Goal: Navigation & Orientation: Find specific page/section

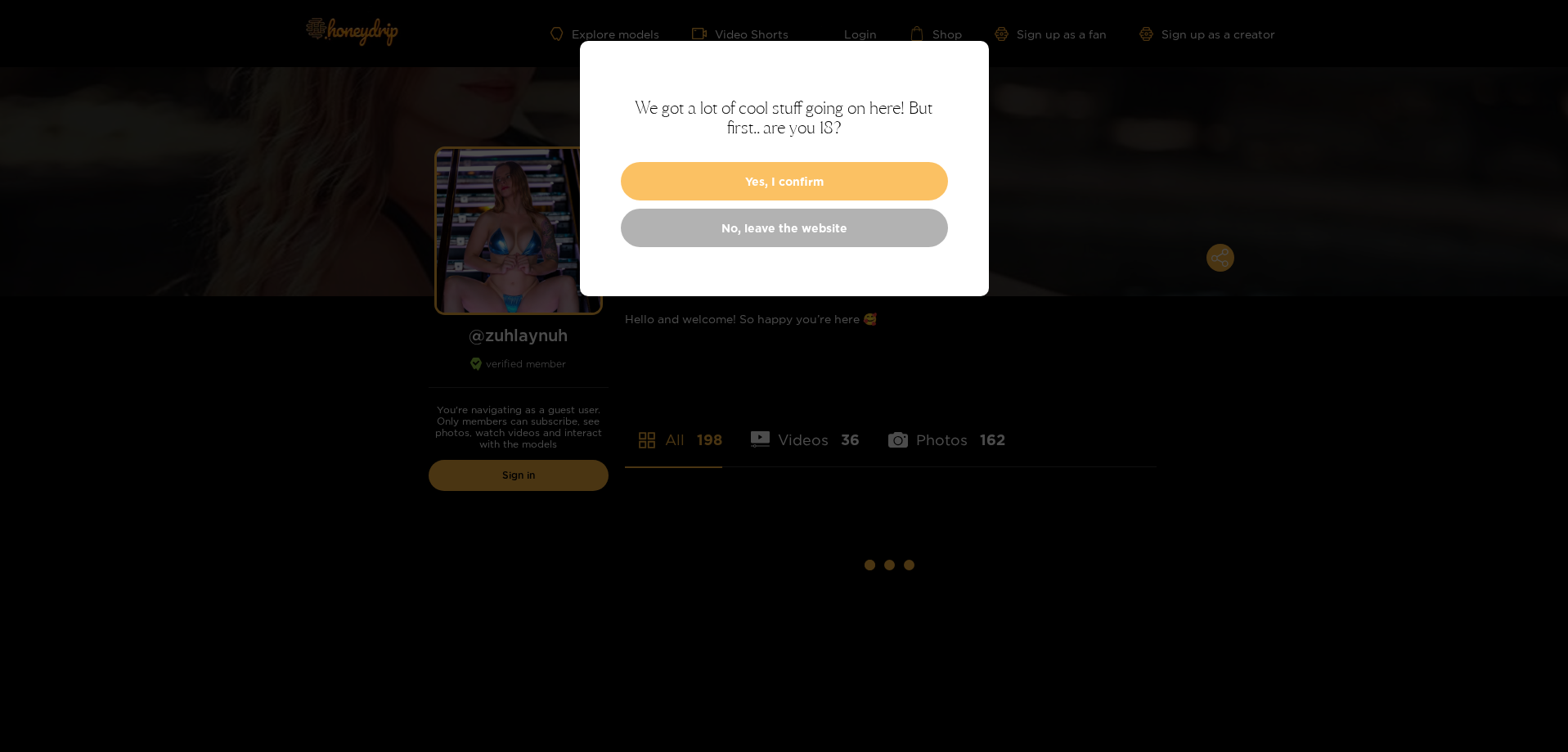
click at [900, 175] on button "Yes, I confirm" at bounding box center [784, 181] width 327 height 38
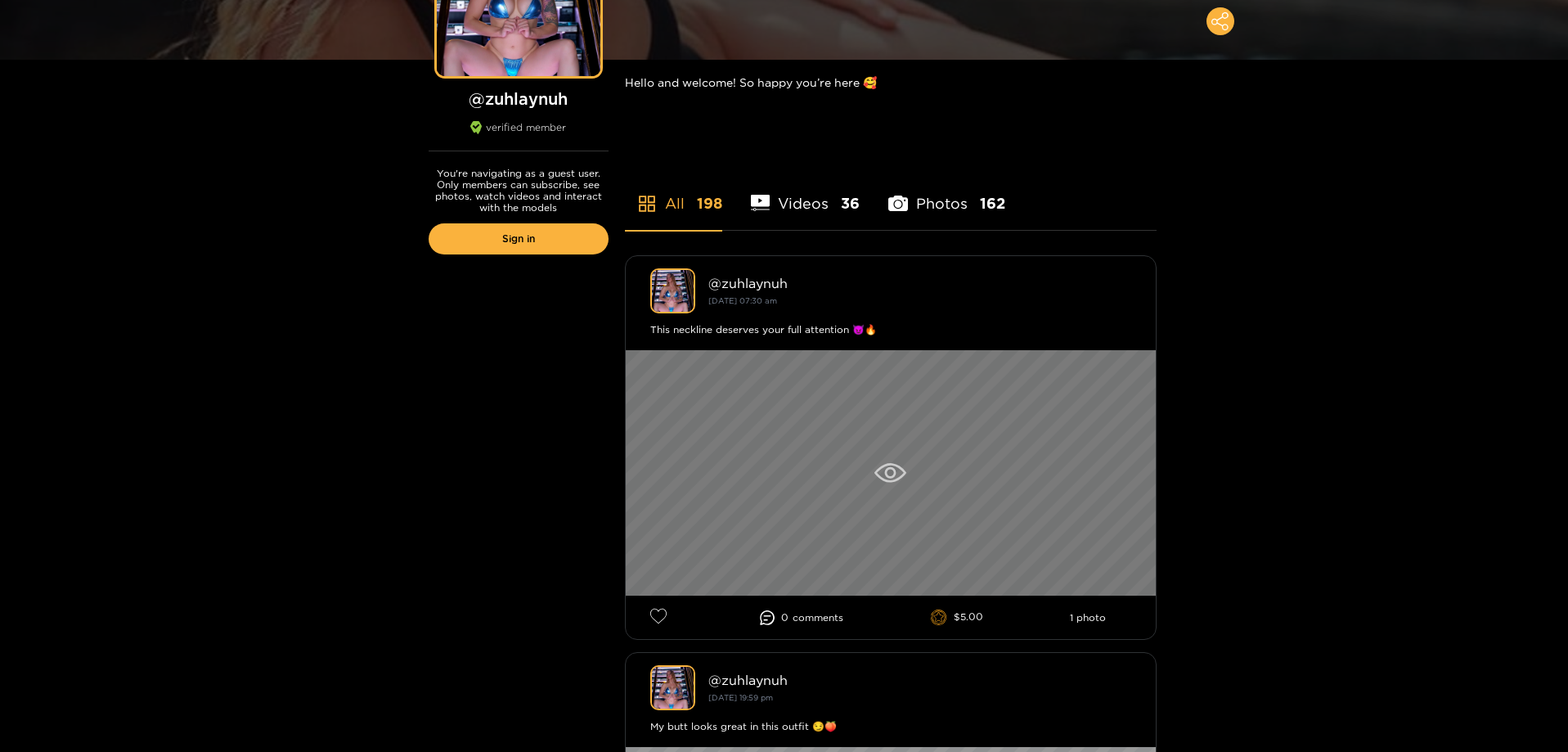
scroll to position [245, 0]
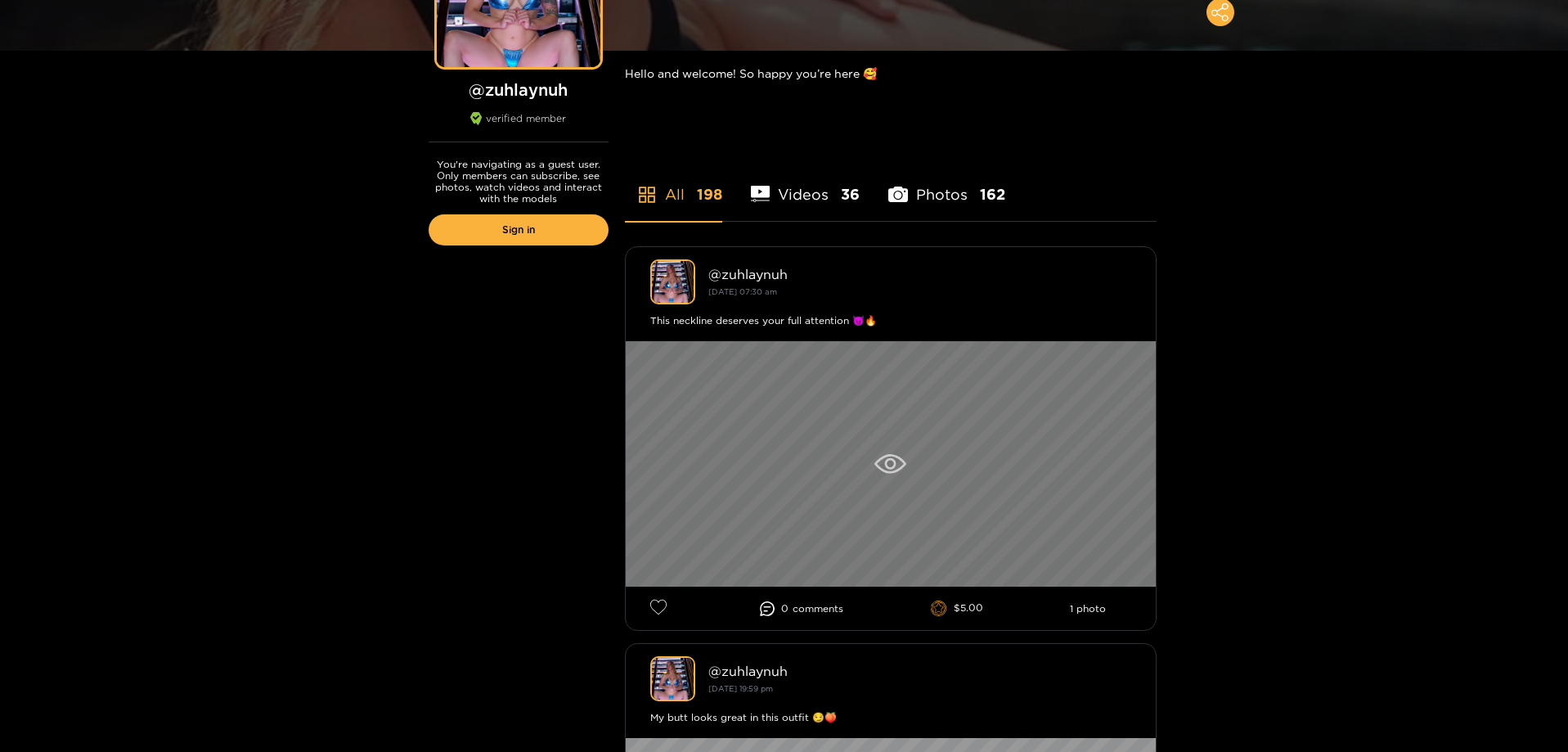
click at [898, 464] on icon at bounding box center [891, 464] width 32 height 19
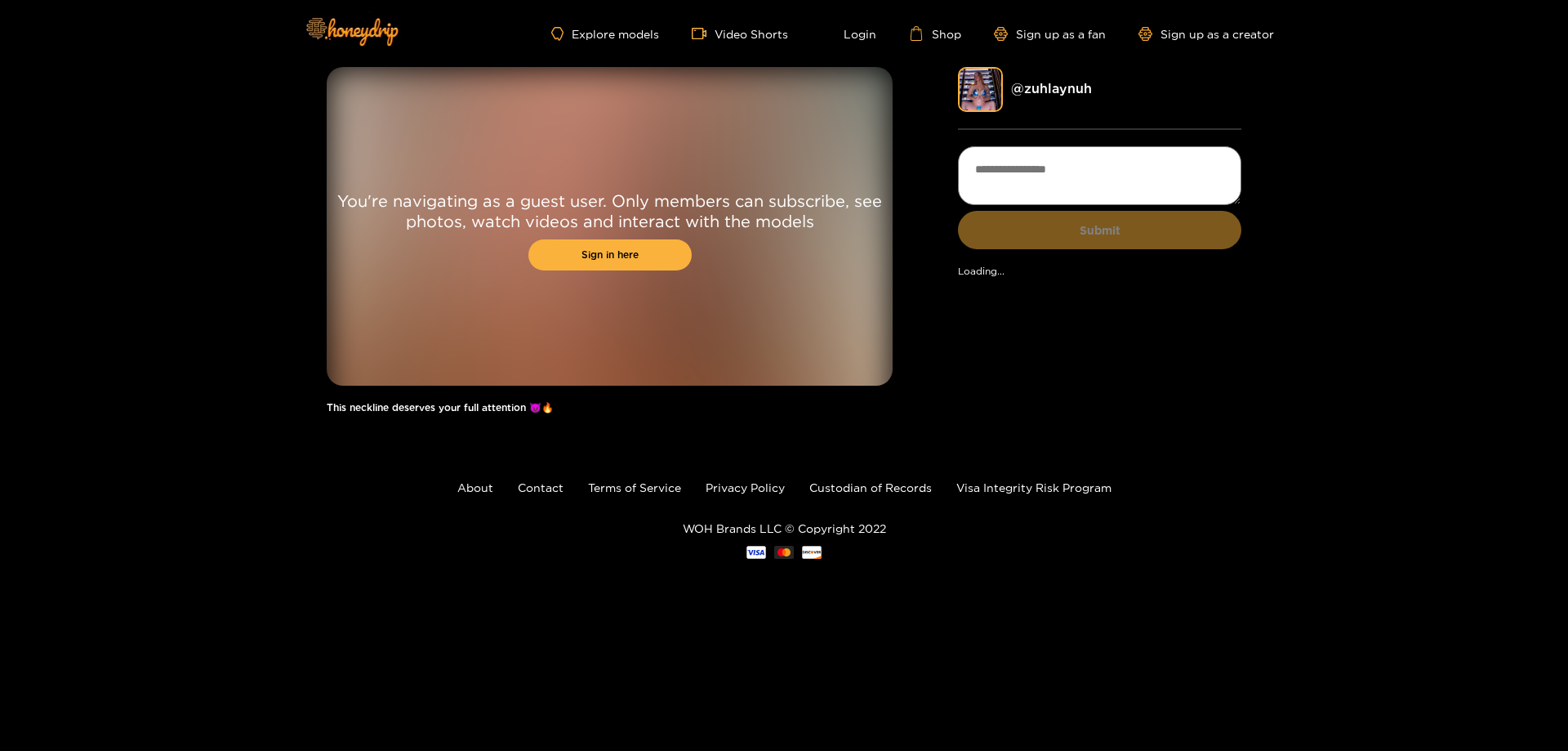
click at [1334, 275] on div "You're navigating as a guest user. Only members can subscribe, see photos, watc…" at bounding box center [784, 248] width 1568 height 362
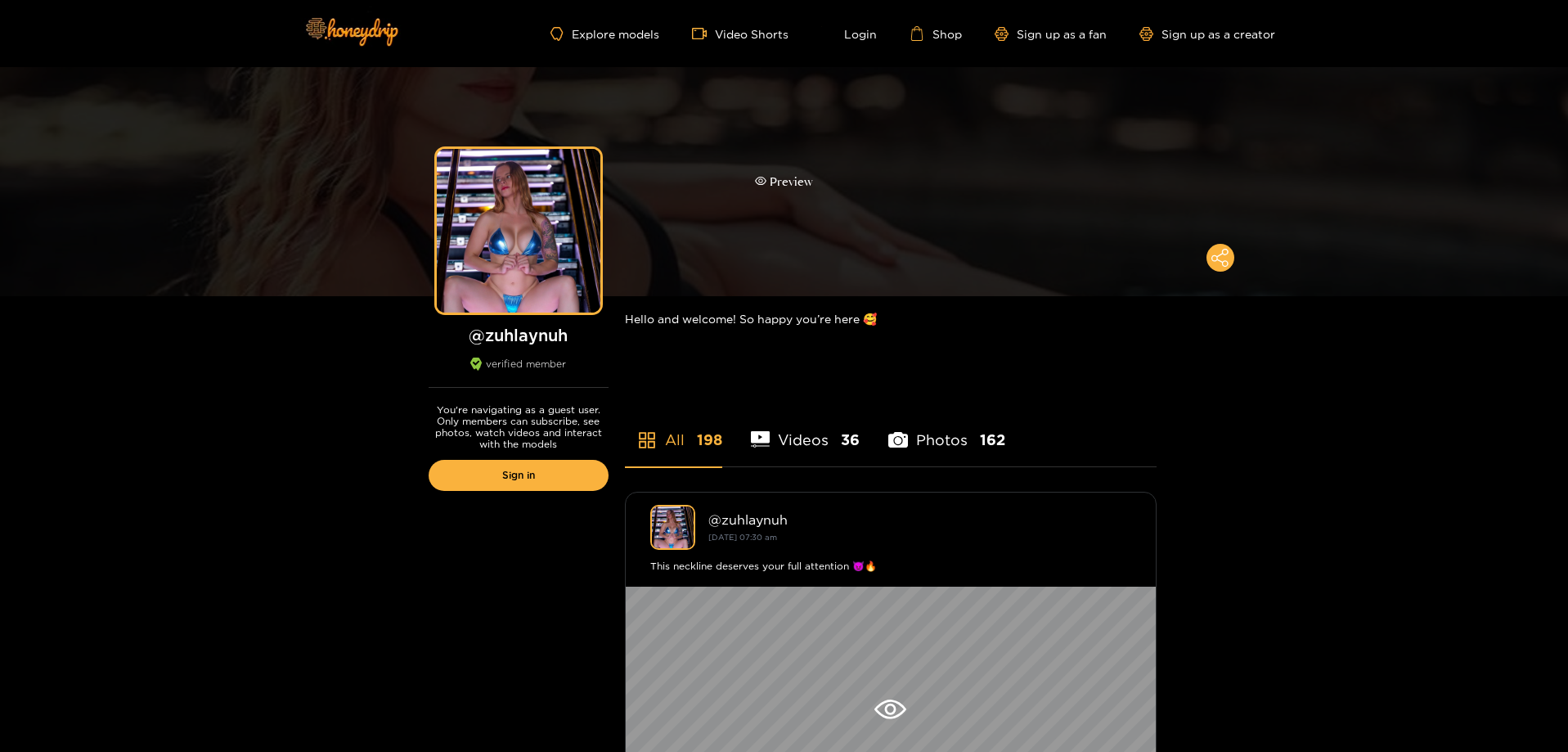
drag, startPoint x: 1343, startPoint y: 267, endPoint x: 1326, endPoint y: 113, distance: 154.9
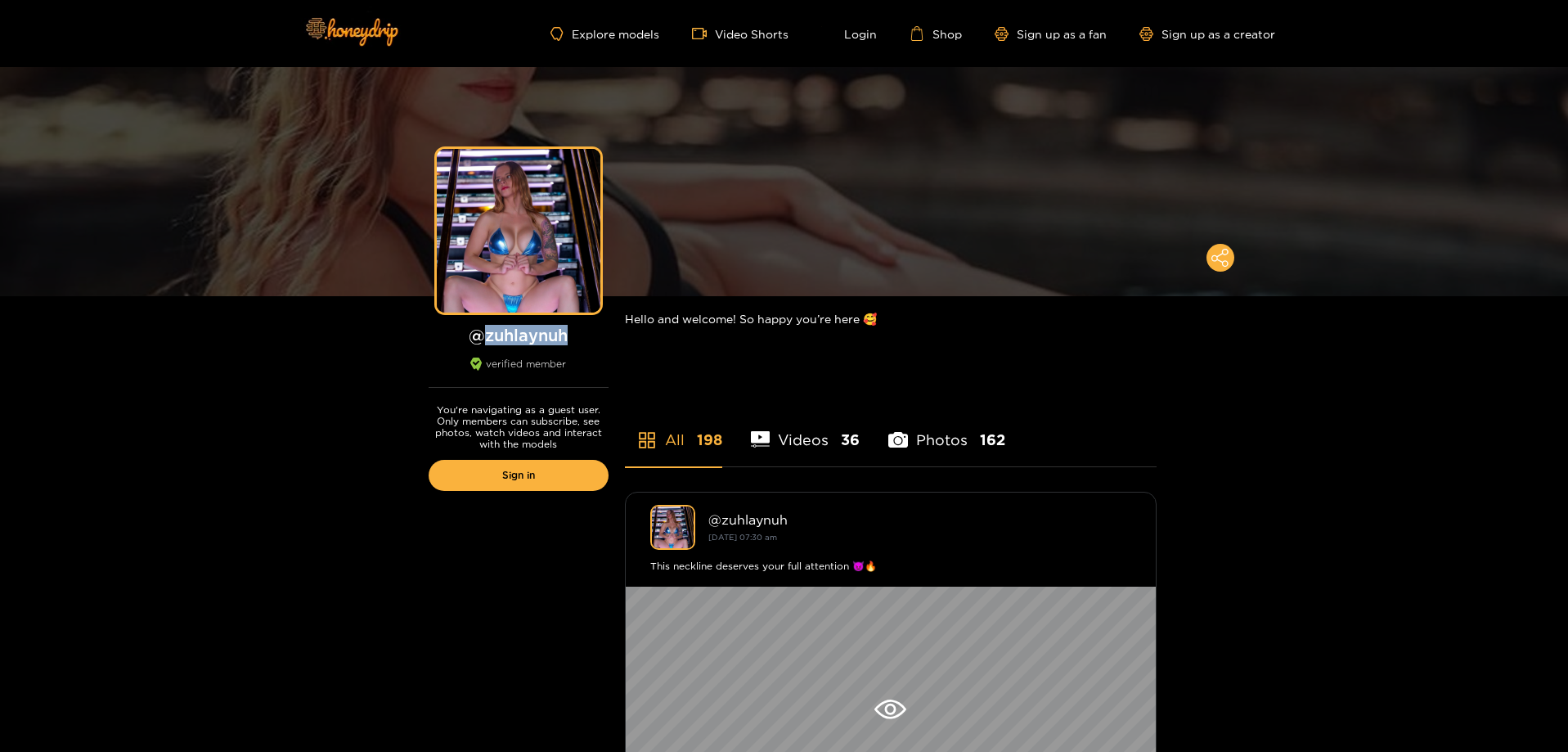
drag, startPoint x: 563, startPoint y: 336, endPoint x: 487, endPoint y: 340, distance: 76.1
click at [487, 340] on h1 "@ zuhlaynuh" at bounding box center [518, 335] width 180 height 20
copy h1 "zuhlaynuh"
